Goal: Task Accomplishment & Management: Manage account settings

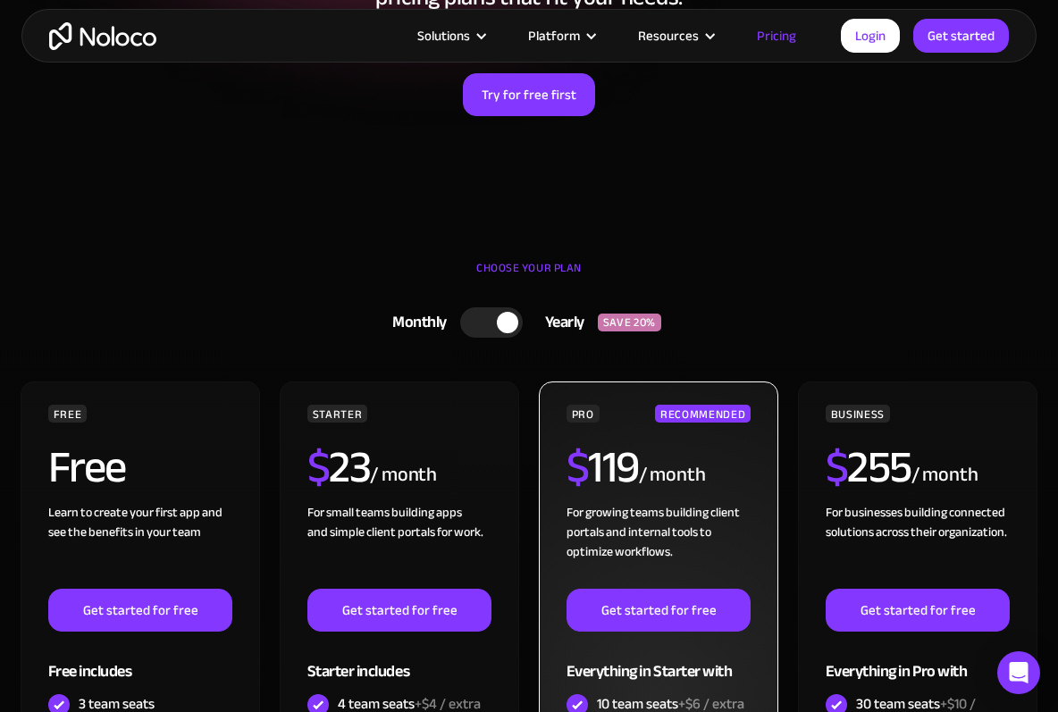
scroll to position [264, 0]
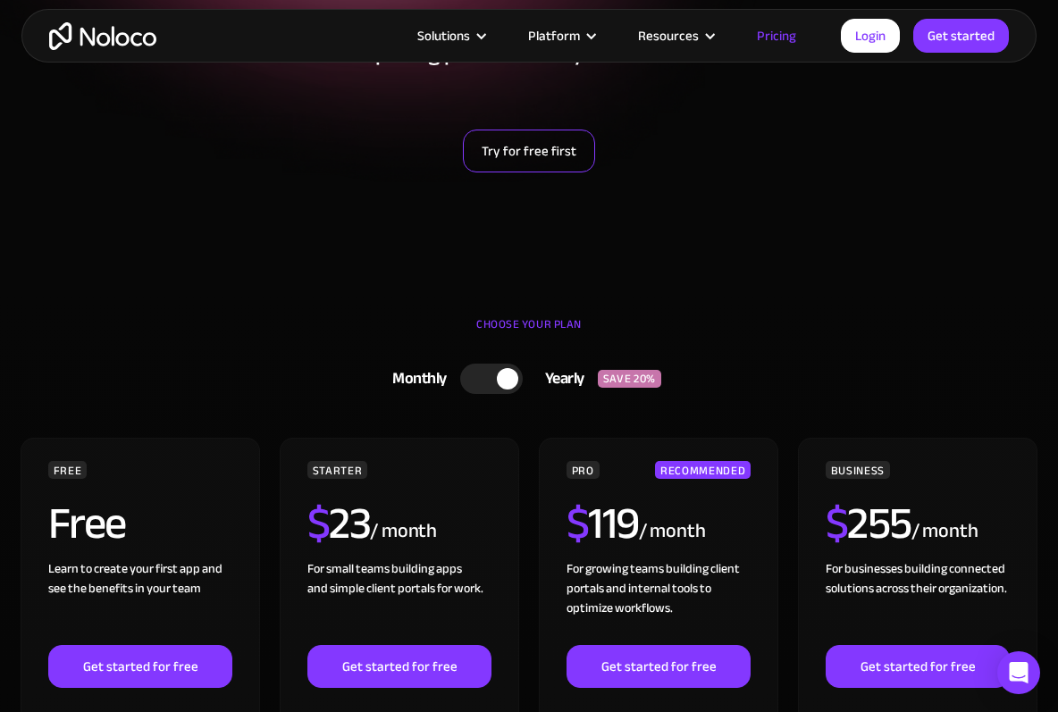
click at [522, 154] on link "Try for free first" at bounding box center [529, 151] width 132 height 43
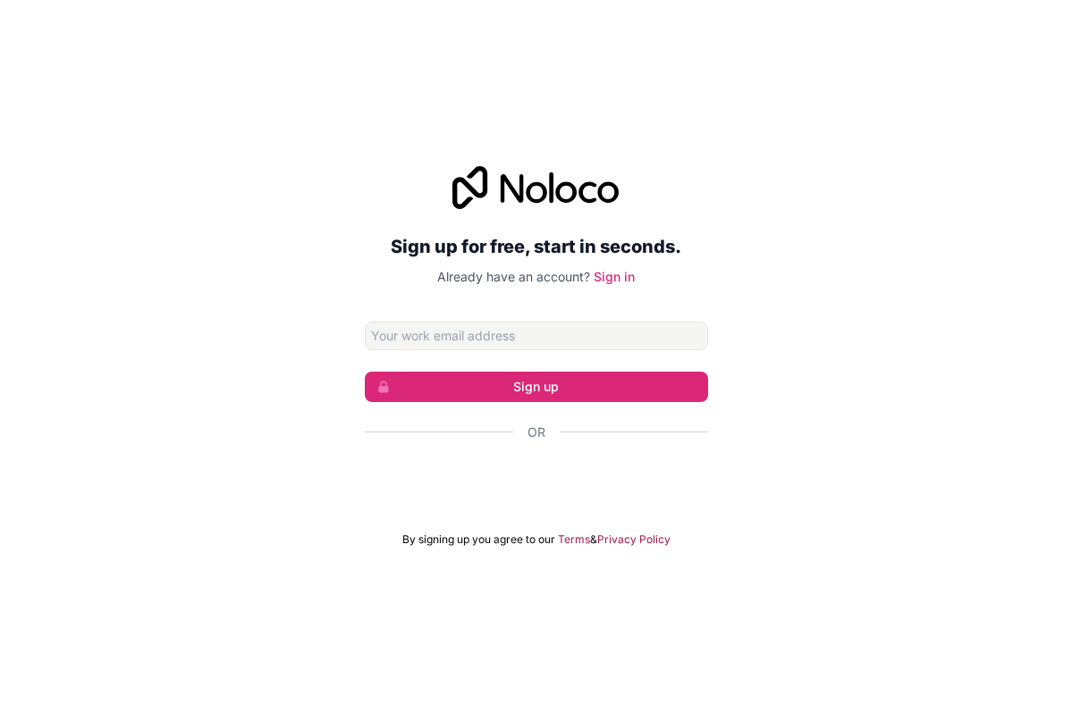
click at [379, 329] on input "Email address" at bounding box center [536, 336] width 343 height 29
type input "[EMAIL_ADDRESS][DOMAIN_NAME]"
click at [535, 385] on button "Sign up" at bounding box center [536, 387] width 343 height 30
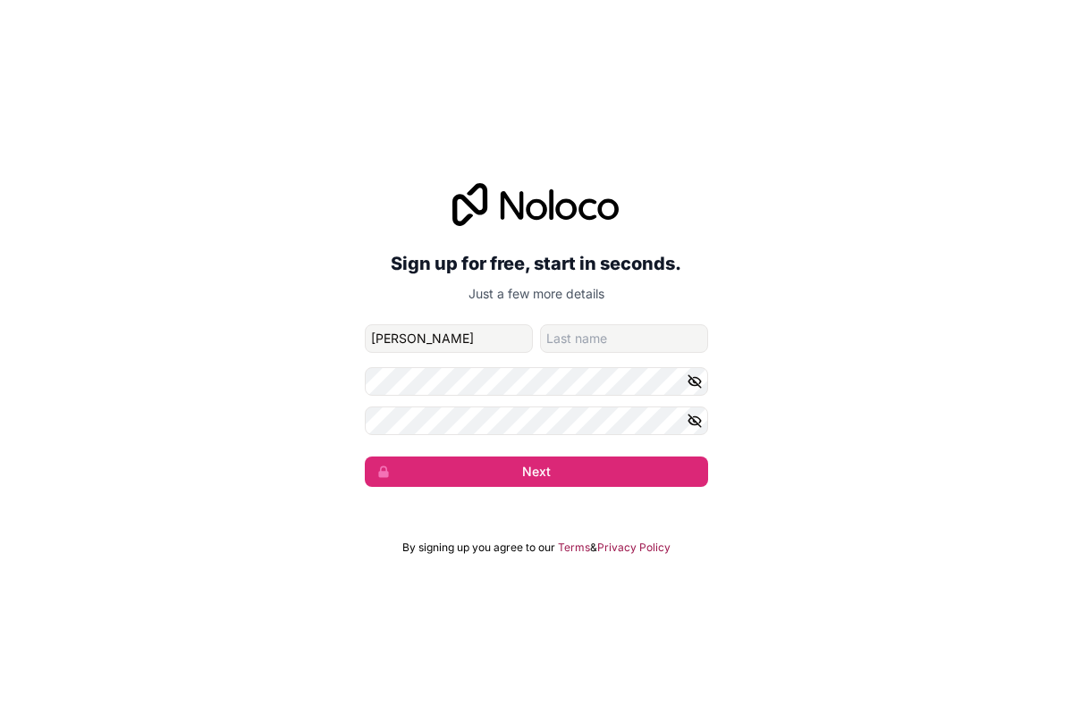
type input "Ellen"
type input "Fritz"
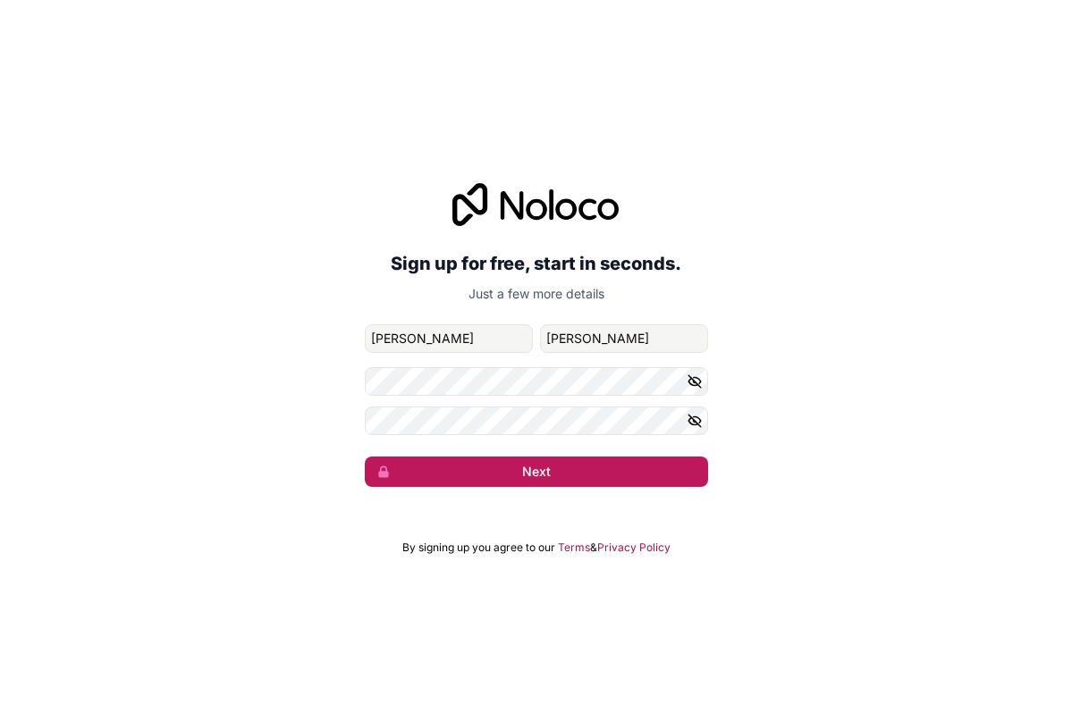
click at [549, 463] on button "Next" at bounding box center [536, 472] width 343 height 30
click at [525, 472] on button "Next" at bounding box center [536, 472] width 343 height 30
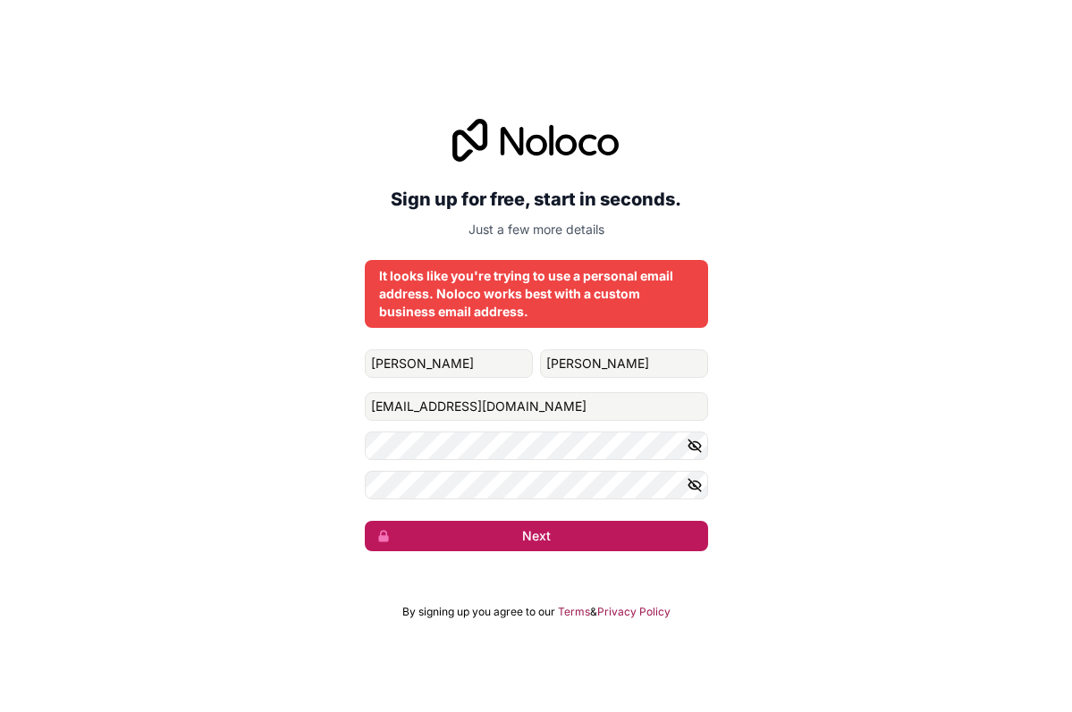
click at [542, 533] on button "Next" at bounding box center [536, 536] width 343 height 30
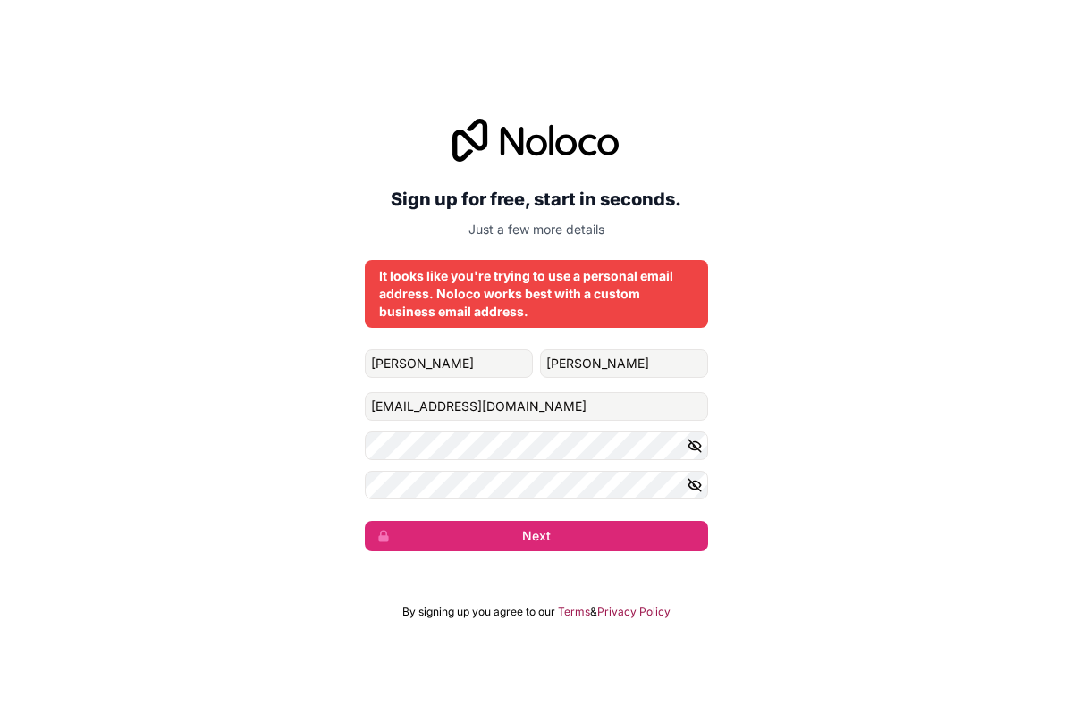
click at [597, 609] on span "&" at bounding box center [593, 612] width 7 height 14
click at [587, 617] on link "Terms" at bounding box center [574, 612] width 32 height 14
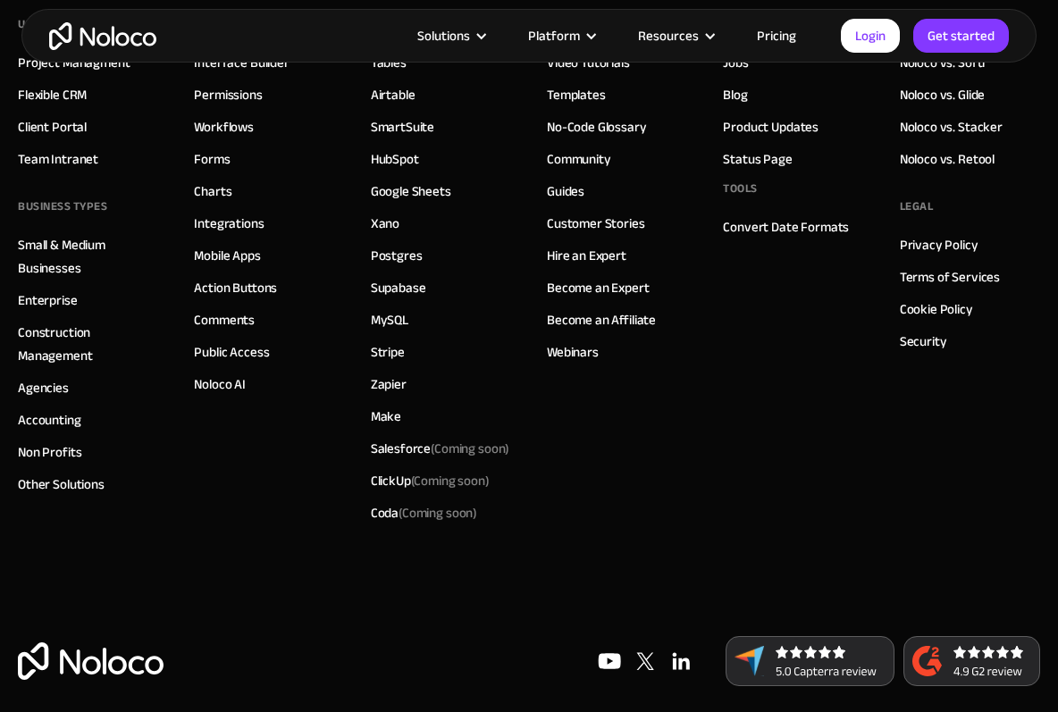
scroll to position [4914, 0]
click at [872, 38] on link "Login" at bounding box center [870, 36] width 59 height 34
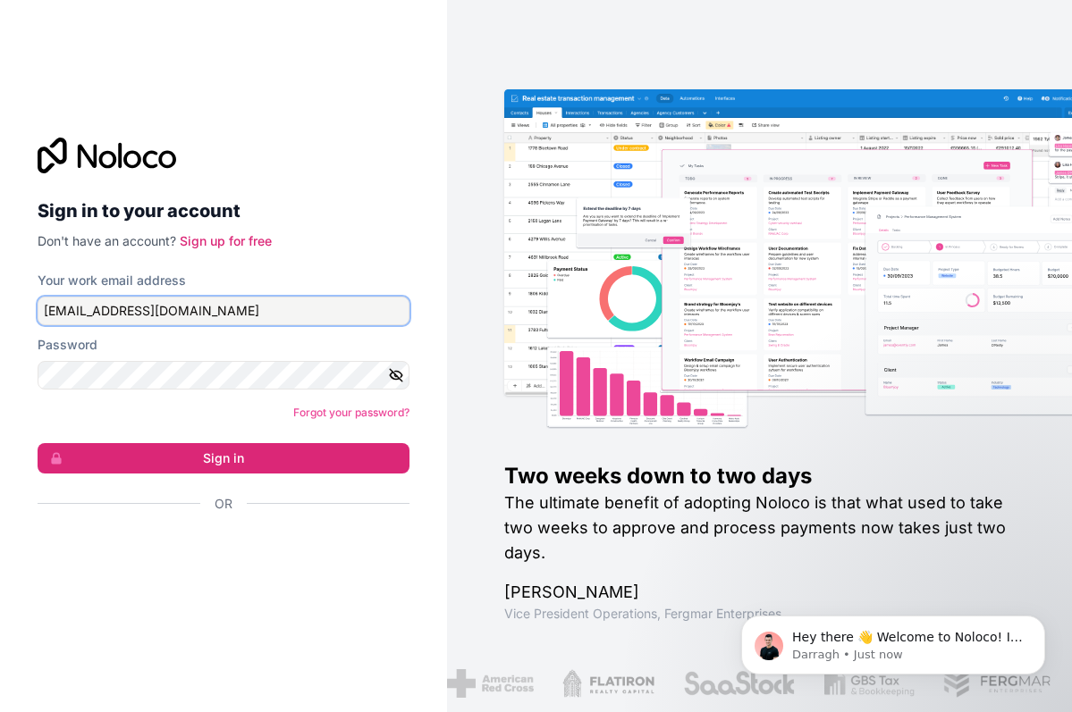
type input "[EMAIL_ADDRESS][DOMAIN_NAME]"
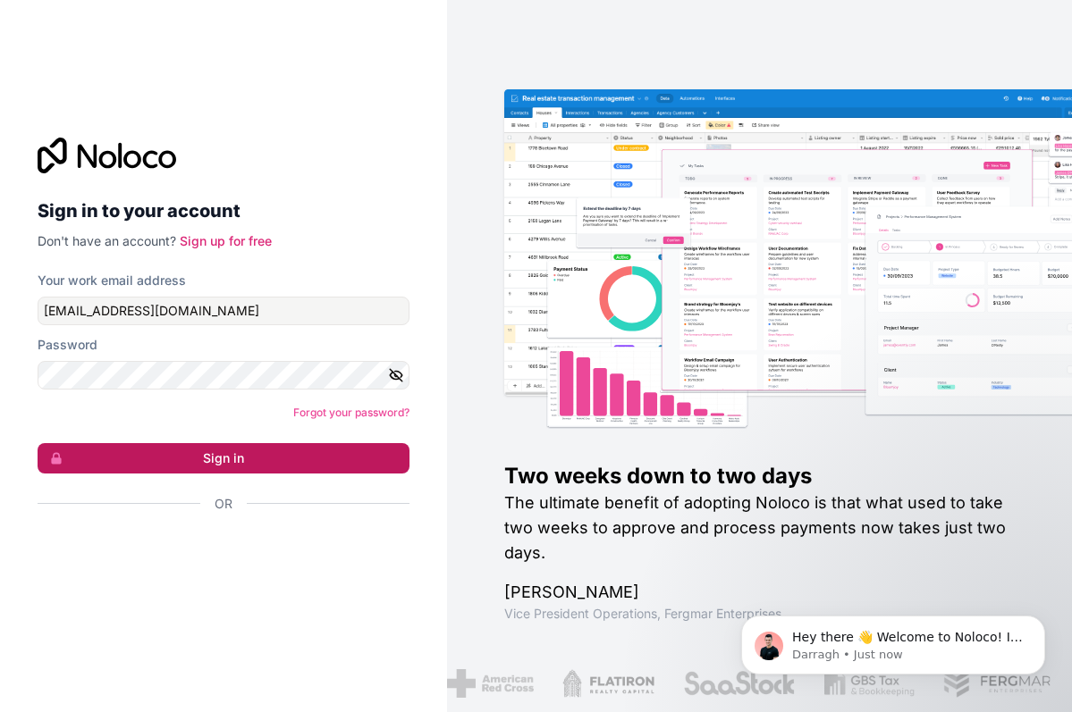
click at [240, 458] on button "Sign in" at bounding box center [224, 458] width 372 height 30
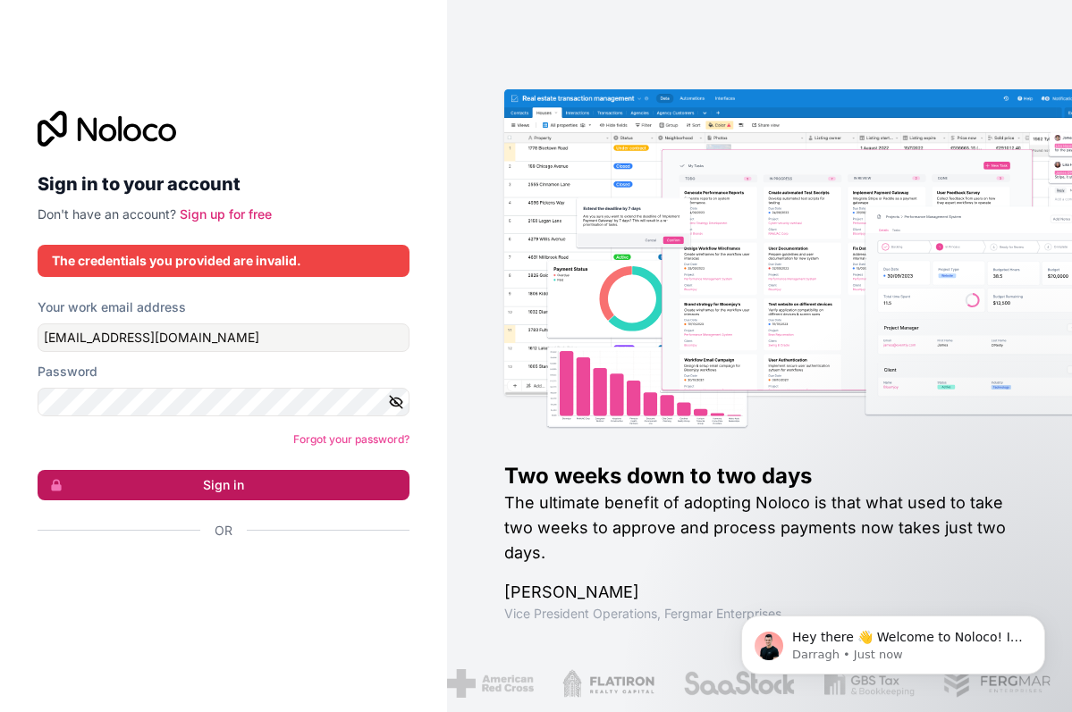
click at [249, 487] on button "Sign in" at bounding box center [224, 485] width 372 height 30
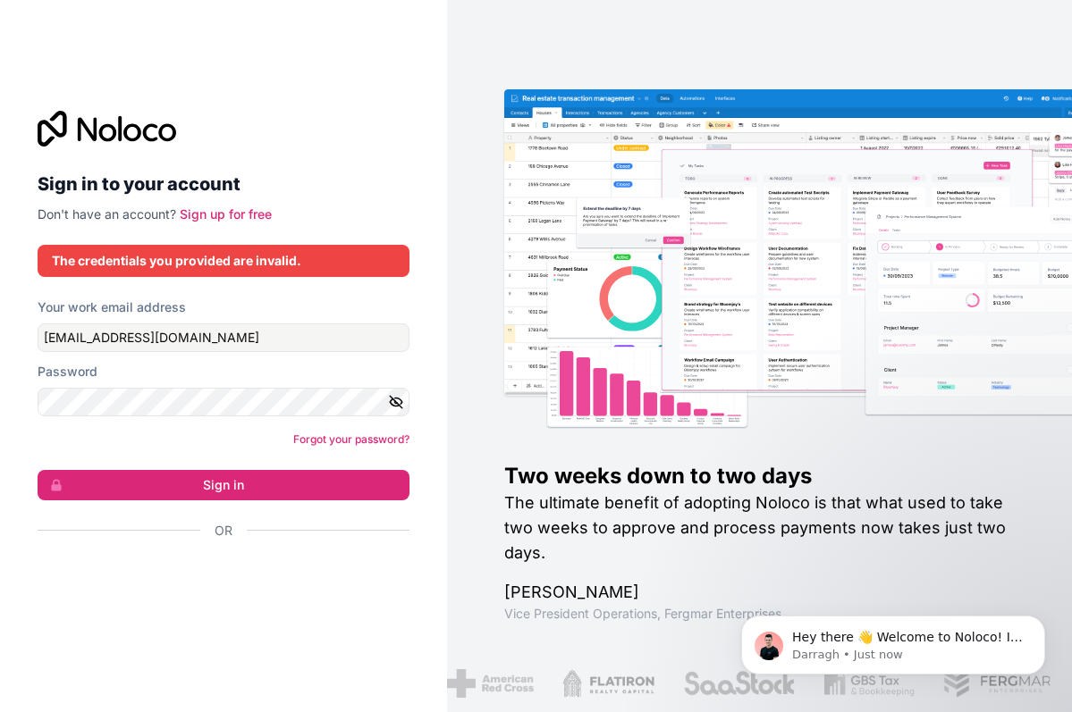
click at [324, 445] on link "Forgot your password?" at bounding box center [351, 439] width 116 height 13
